Goal: Book appointment/travel/reservation

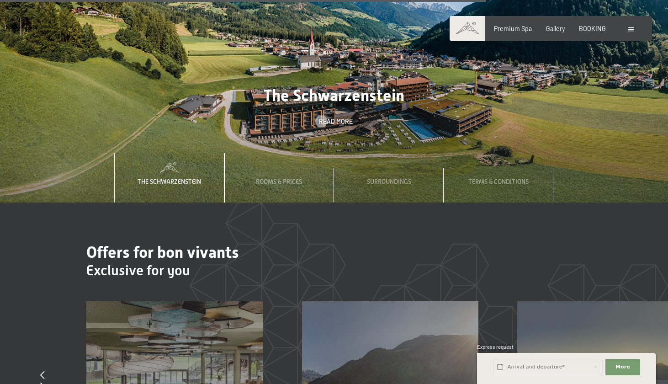
scroll to position [2776, 0]
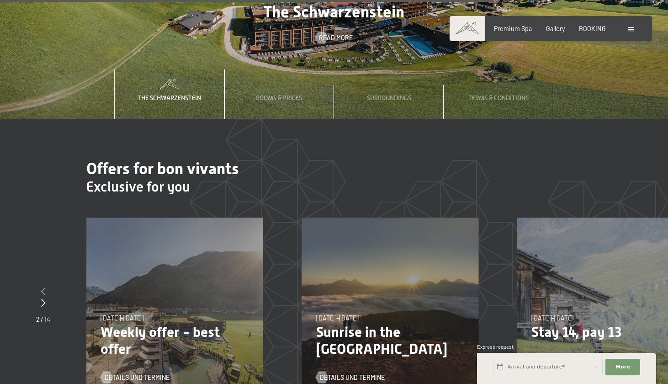
click at [42, 287] on icon at bounding box center [43, 291] width 5 height 8
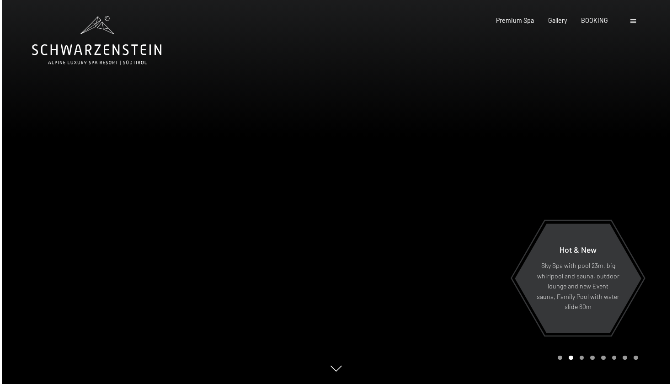
scroll to position [0, 0]
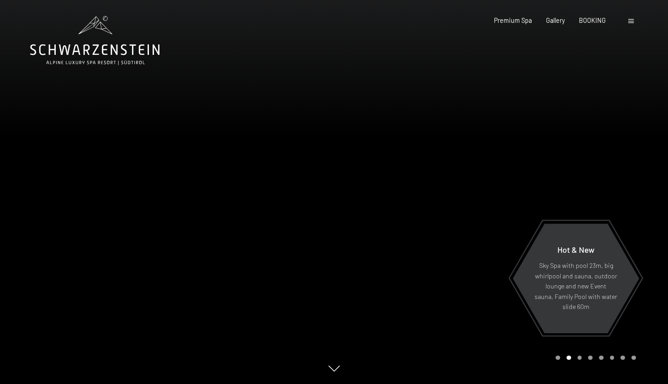
click at [632, 21] on span at bounding box center [630, 21] width 5 height 4
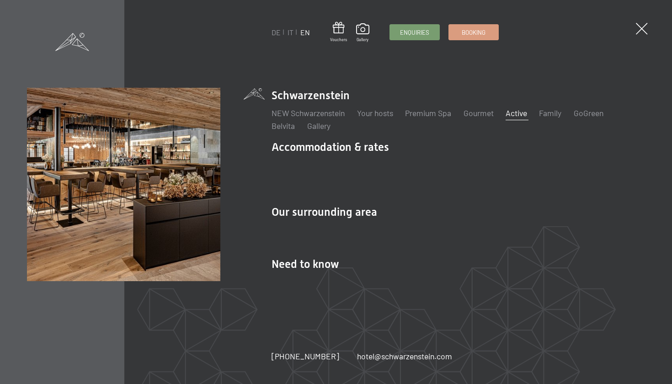
click at [525, 118] on link "Active" at bounding box center [515, 113] width 21 height 10
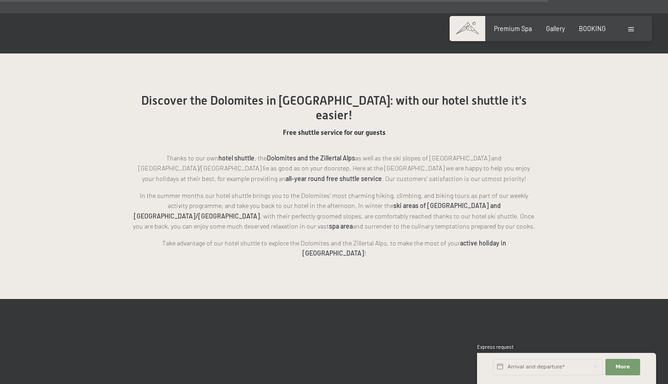
scroll to position [2001, 0]
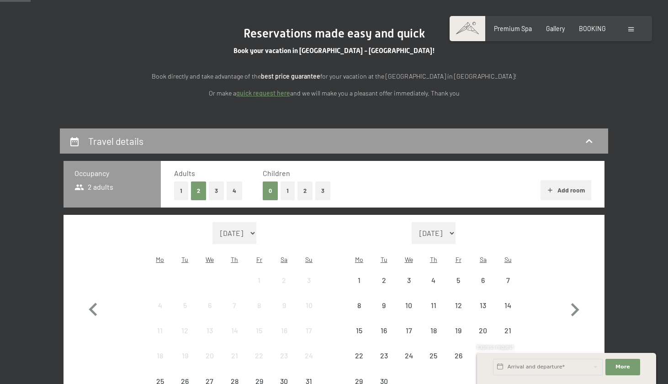
scroll to position [118, 0]
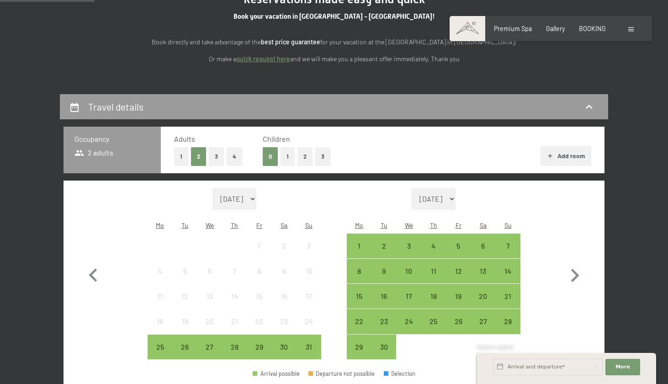
click at [289, 158] on button "1" at bounding box center [288, 156] width 14 height 19
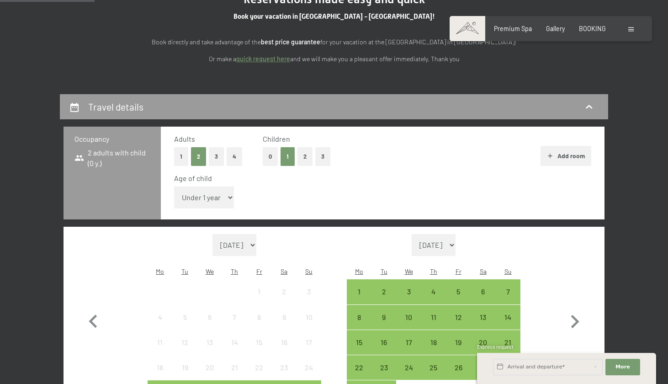
select select "6"
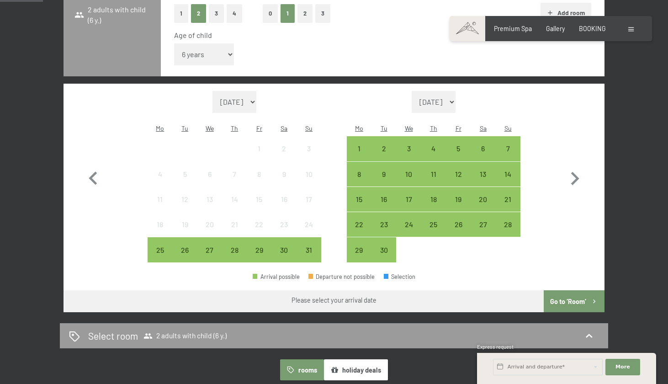
scroll to position [298, 0]
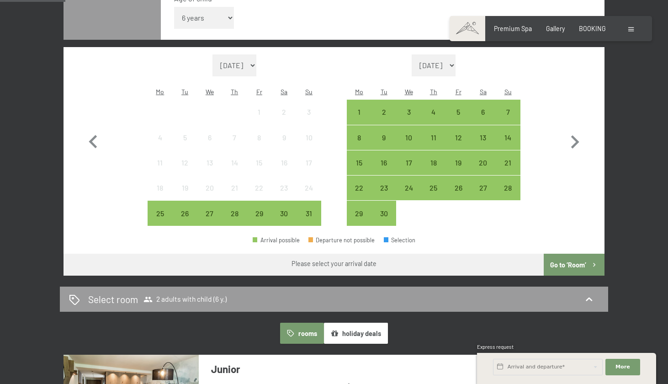
click at [186, 210] on div "26" at bounding box center [184, 221] width 23 height 23
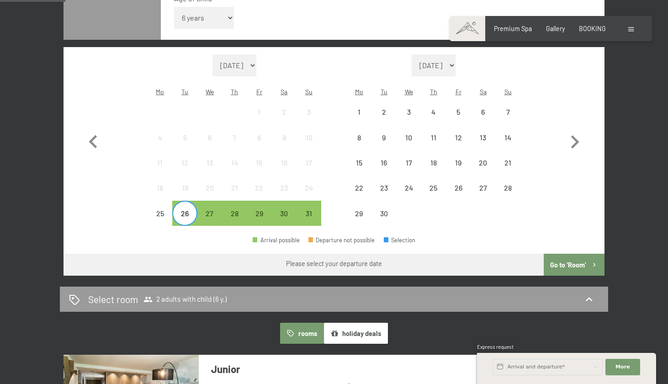
click at [0, 0] on button "button" at bounding box center [0, 0] width 0 height 0
click at [211, 210] on div "27" at bounding box center [209, 221] width 23 height 23
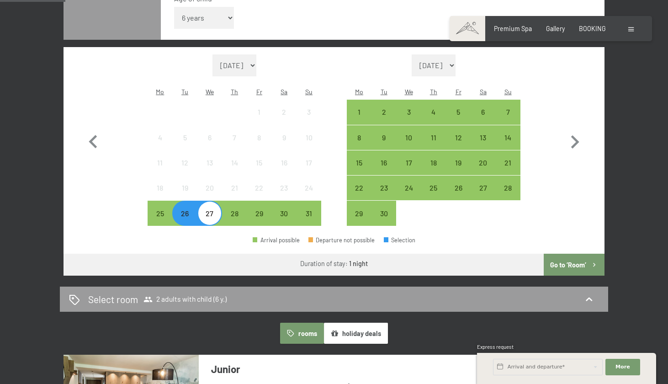
click at [574, 254] on button "Go to ‘Room’" at bounding box center [574, 265] width 61 height 22
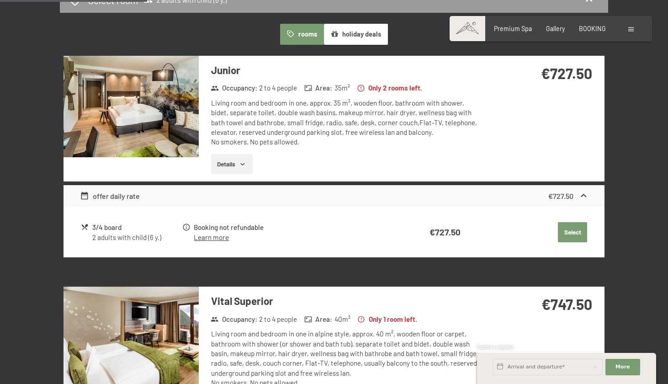
scroll to position [264, 0]
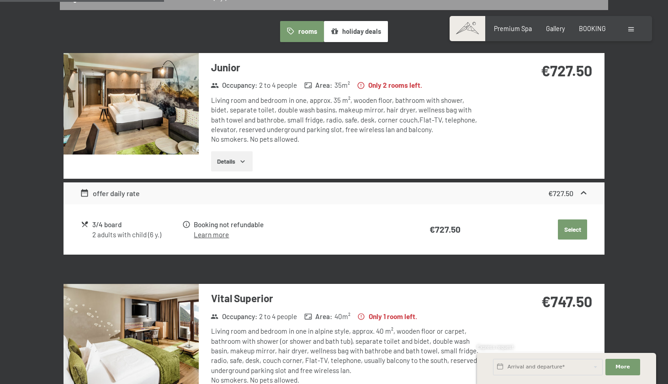
click at [152, 112] on img at bounding box center [131, 103] width 135 height 101
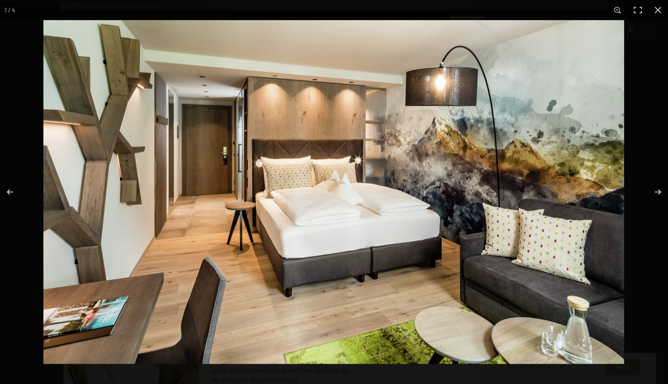
click at [655, 196] on button "button" at bounding box center [652, 192] width 32 height 46
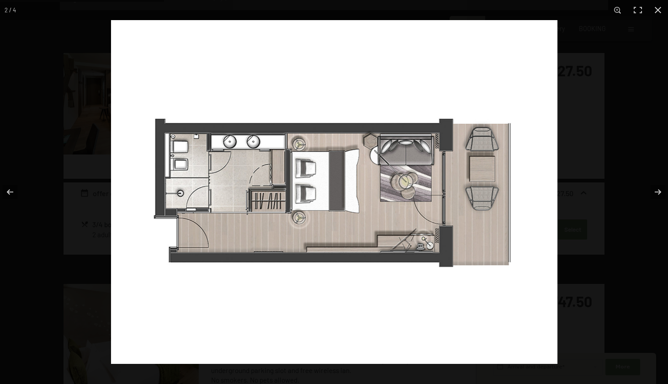
click at [655, 196] on button "button" at bounding box center [652, 192] width 32 height 46
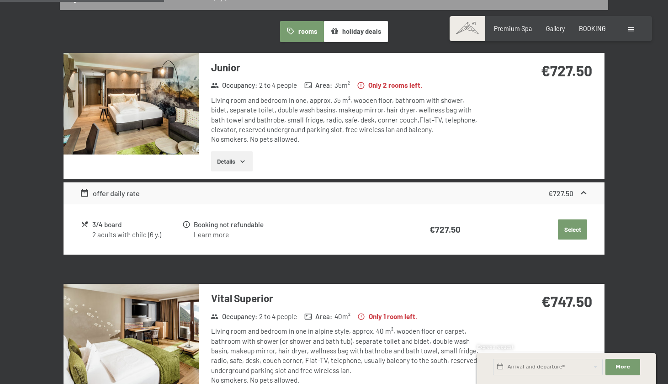
click at [0, 0] on button "button" at bounding box center [0, 0] width 0 height 0
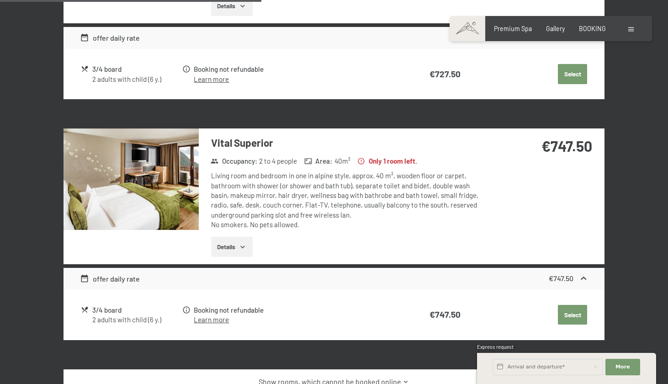
scroll to position [421, 0]
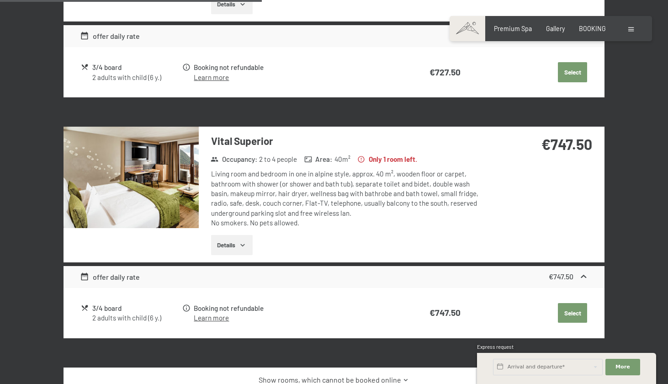
click at [138, 182] on img at bounding box center [131, 177] width 135 height 101
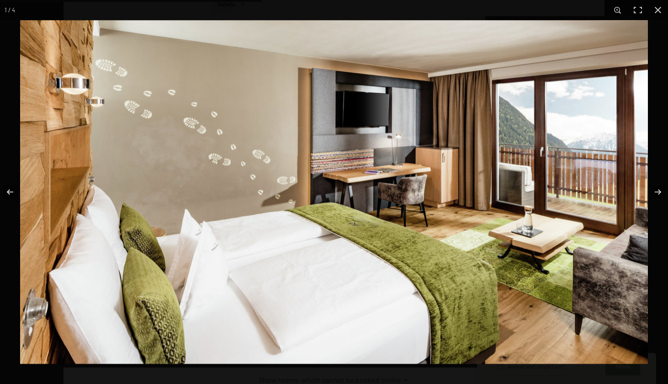
click at [658, 193] on button "button" at bounding box center [652, 192] width 32 height 46
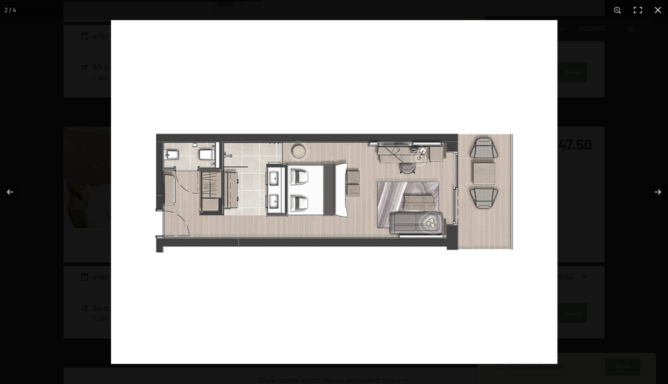
click at [658, 193] on button "button" at bounding box center [652, 192] width 32 height 46
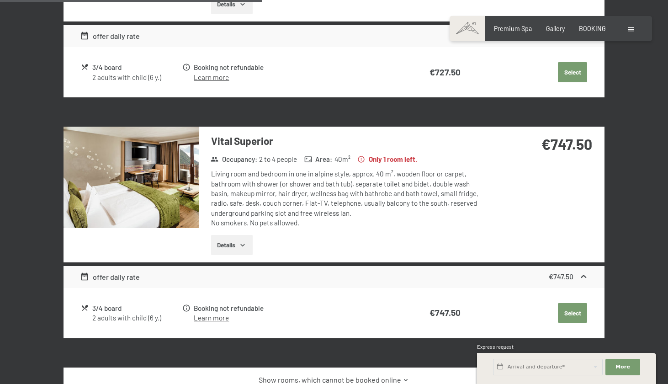
click at [0, 0] on button "button" at bounding box center [0, 0] width 0 height 0
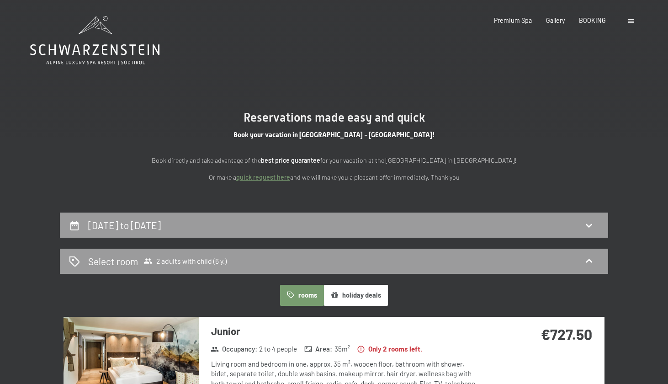
scroll to position [0, 0]
